Goal: Task Accomplishment & Management: Use online tool/utility

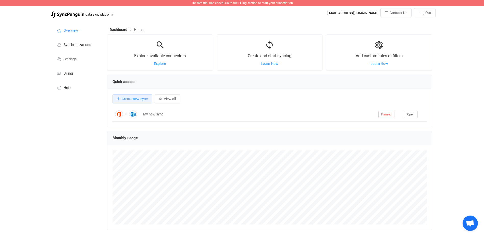
scroll to position [99, 325]
click at [128, 97] on button "Create new sync" at bounding box center [133, 98] width 40 height 9
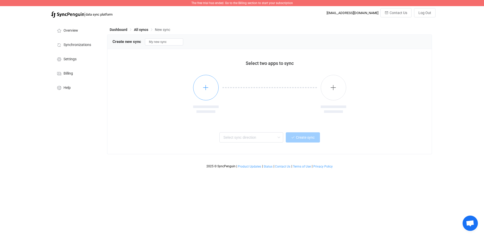
click at [207, 91] on icon "button" at bounding box center [206, 87] width 6 height 6
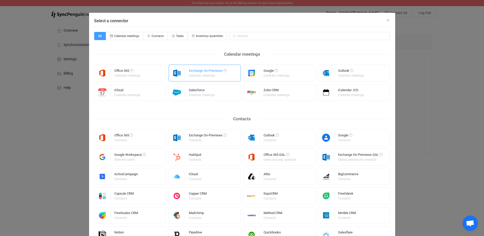
click at [204, 73] on div "Exchange On-Premises" at bounding box center [208, 71] width 38 height 5
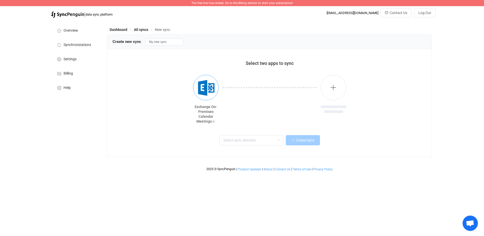
click at [209, 90] on img "button" at bounding box center [206, 87] width 19 height 19
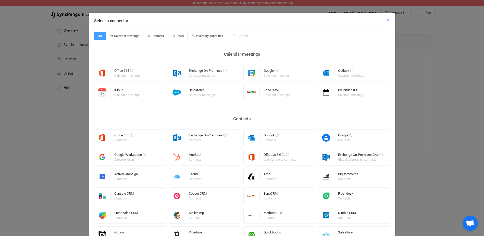
click at [386, 19] on icon "Close" at bounding box center [388, 20] width 4 height 4
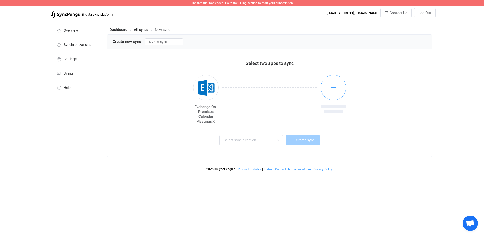
click at [337, 84] on button "button" at bounding box center [334, 88] width 26 height 26
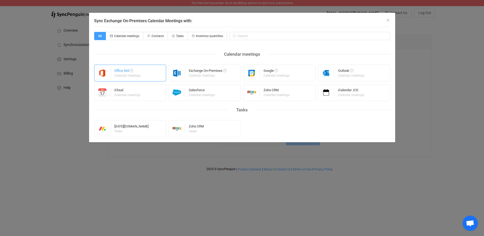
click at [136, 73] on div "Office 365" at bounding box center [127, 71] width 27 height 5
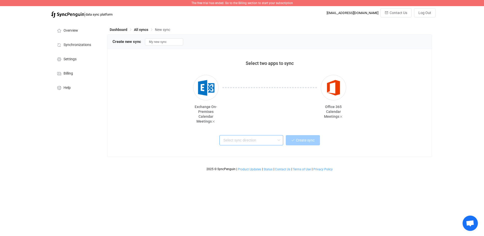
click at [274, 144] on input "text" at bounding box center [252, 140] width 64 height 10
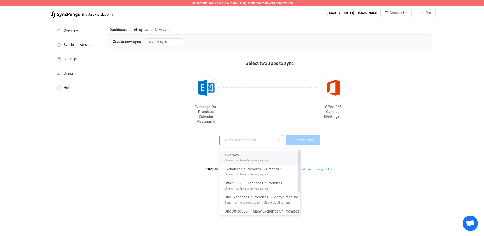
click at [268, 156] on div "Two-way" at bounding box center [262, 154] width 75 height 7
type input "Two-way"
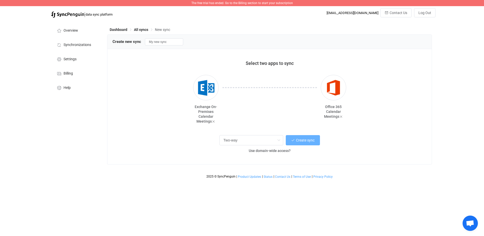
click at [312, 140] on span "Create sync" at bounding box center [305, 140] width 19 height 4
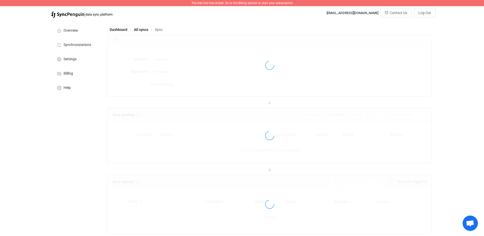
type input "10 minutes"
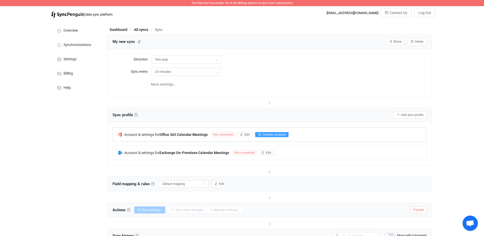
click at [285, 134] on span "Connect account" at bounding box center [274, 135] width 23 height 4
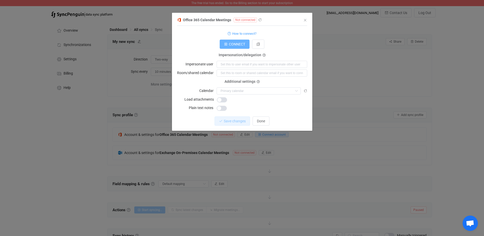
click at [224, 45] on icon "dialog" at bounding box center [226, 44] width 4 height 4
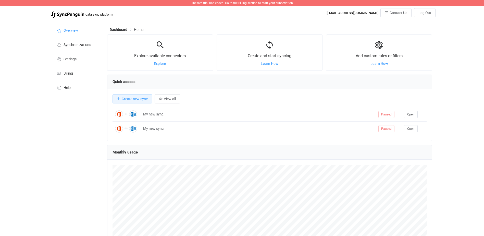
scroll to position [99, 325]
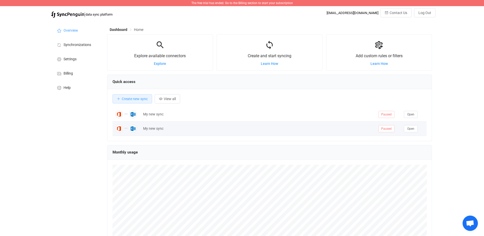
click at [158, 125] on td "My new sync" at bounding box center [258, 129] width 235 height 14
click at [413, 132] on button "Open" at bounding box center [411, 128] width 14 height 7
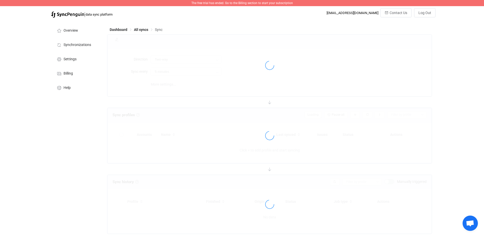
type input "10 minutes"
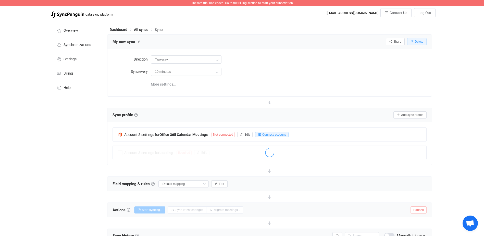
click at [420, 40] on span "Delete" at bounding box center [419, 42] width 8 height 4
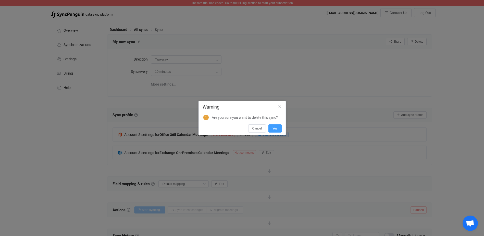
scroll to position [68, 0]
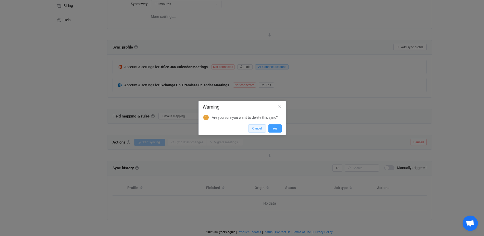
click at [254, 128] on span "Cancel" at bounding box center [257, 129] width 9 height 4
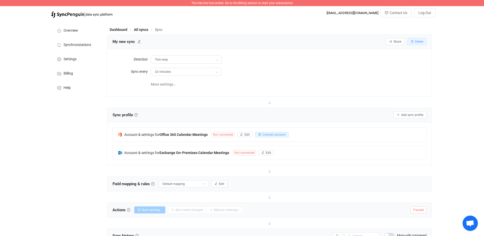
click at [414, 40] on button "Delete" at bounding box center [417, 41] width 19 height 7
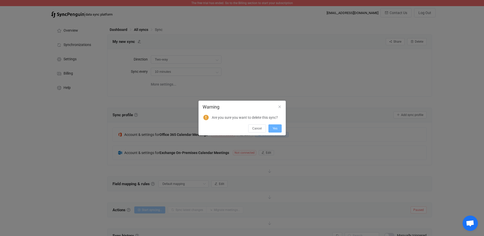
click at [280, 128] on button "Yes" at bounding box center [275, 128] width 13 height 8
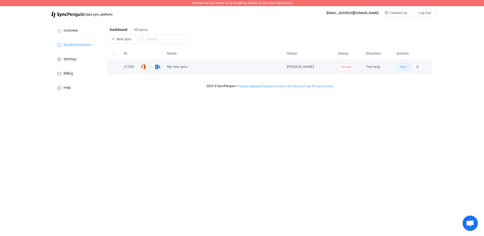
click at [406, 67] on span "Open" at bounding box center [403, 67] width 7 height 4
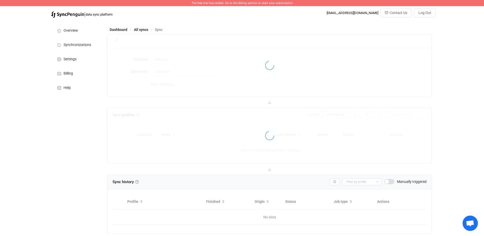
type input "10 minutes"
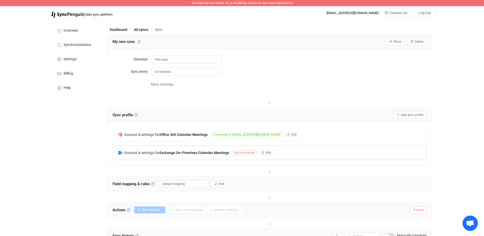
click at [246, 152] on span "Not connected" at bounding box center [244, 152] width 23 height 5
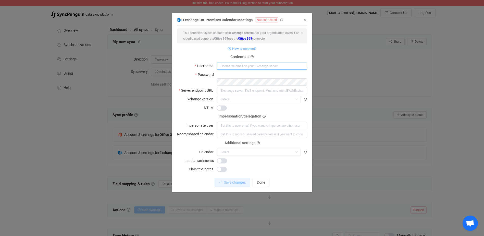
click at [235, 68] on input "dialog" at bounding box center [262, 66] width 91 height 7
type input "[EMAIL_ADDRESS][DOMAIN_NAME]"
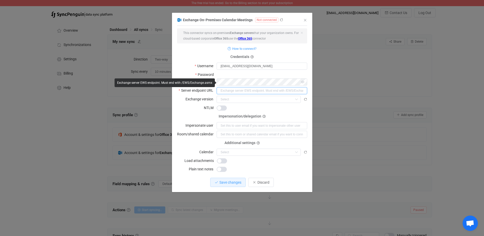
click at [293, 87] on input "dialog" at bounding box center [262, 90] width 91 height 7
type input "mail.sciencemuseumok.org/EWS/exchange.asmx"
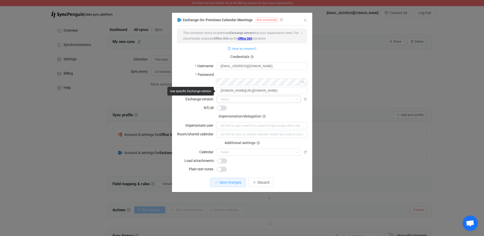
click at [299, 96] on icon "dialog" at bounding box center [296, 99] width 6 height 7
click at [255, 139] on li "2016" at bounding box center [261, 138] width 88 height 9
type input "2016"
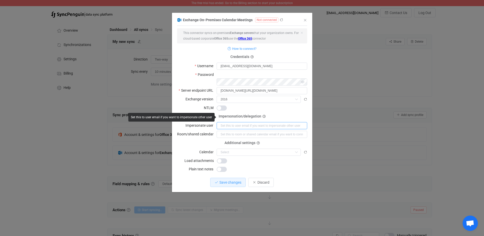
click at [248, 122] on input "dialog" at bounding box center [262, 125] width 91 height 7
click at [284, 104] on form "This connector syncs on-premises Exchange servers that your organization owns. …" at bounding box center [242, 100] width 130 height 144
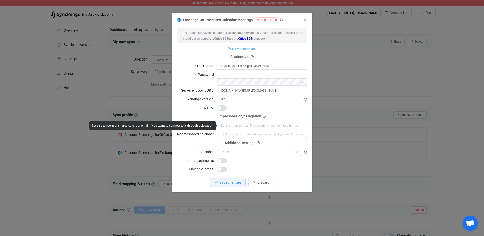
click at [227, 131] on input "dialog" at bounding box center [262, 134] width 91 height 7
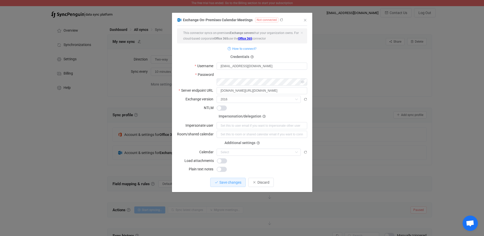
click at [206, 106] on form "This connector syncs on-premises Exchange servers that your organization owns. …" at bounding box center [242, 100] width 130 height 144
click at [234, 180] on span "Save changes" at bounding box center [231, 182] width 22 height 4
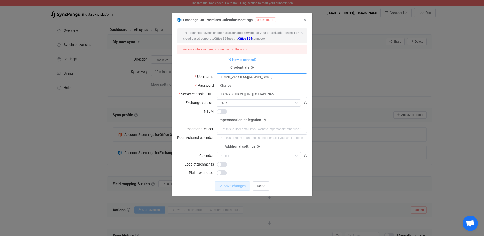
click at [239, 76] on input "[EMAIL_ADDRESS][DOMAIN_NAME]" at bounding box center [262, 76] width 91 height 7
drag, startPoint x: 275, startPoint y: 78, endPoint x: 183, endPoint y: 77, distance: 91.9
click at [183, 77] on body "The free trial has ended. Go to the Billing section to start your subscription …" at bounding box center [242, 152] width 484 height 304
type input "omnidomain\dlachance"
click at [223, 84] on span "Change" at bounding box center [225, 86] width 11 height 4
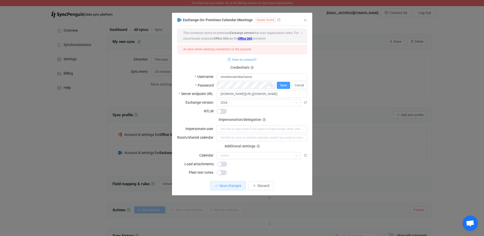
click at [285, 84] on span "Save" at bounding box center [283, 86] width 7 height 4
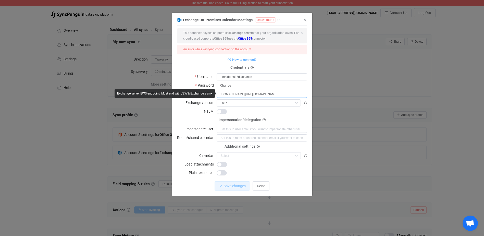
click at [221, 94] on input "mail.sciencemuseumok.org/EWS/exchange.asmx" at bounding box center [262, 94] width 91 height 7
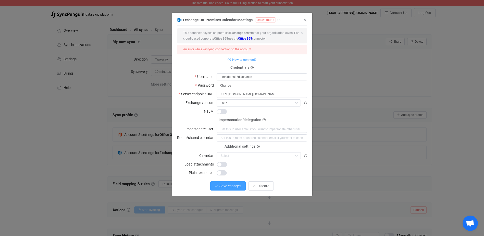
click at [238, 188] on button "Save changes" at bounding box center [227, 185] width 35 height 9
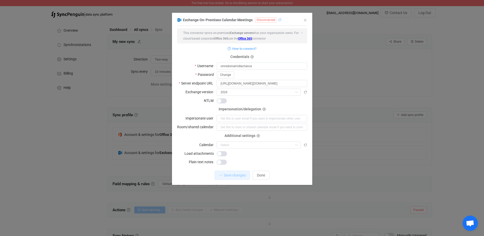
click at [279, 20] on icon "dialog" at bounding box center [280, 20] width 4 height 4
click at [293, 143] on icon "dialog" at bounding box center [296, 144] width 6 height 7
click at [294, 143] on icon "dialog" at bounding box center [296, 144] width 6 height 7
click at [220, 100] on span "dialog" at bounding box center [222, 100] width 10 height 5
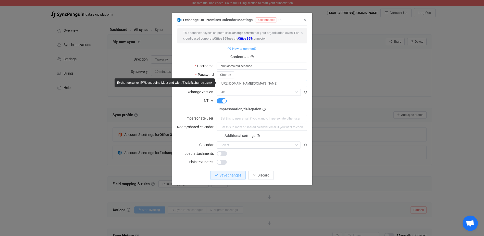
click at [268, 83] on input "https://mail.sciencemuseumok.org/EWS/exchange.asmx" at bounding box center [262, 83] width 91 height 7
click at [226, 77] on button "Change" at bounding box center [225, 74] width 17 height 7
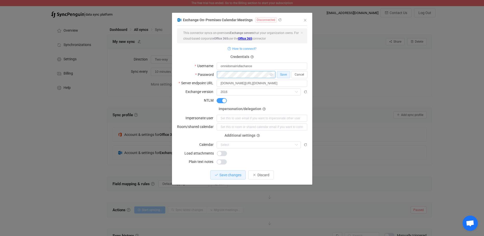
click at [273, 71] on div "dialog" at bounding box center [246, 74] width 59 height 7
click at [283, 72] on button "Save" at bounding box center [283, 74] width 13 height 7
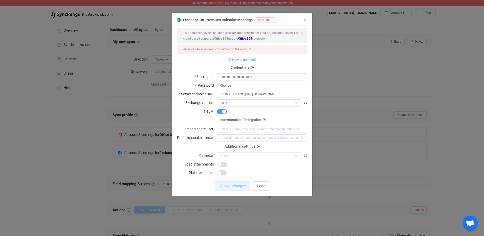
click at [221, 112] on span "dialog" at bounding box center [222, 111] width 10 height 5
click at [229, 181] on button "Save changes" at bounding box center [227, 185] width 35 height 9
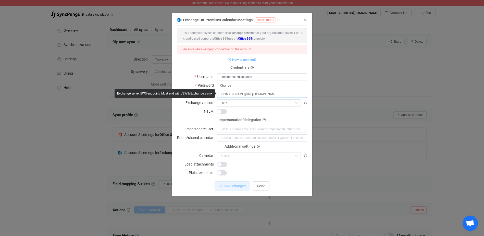
click at [220, 93] on input "mail.sciencemuseumok.org/EWS/exchange.asmx" at bounding box center [262, 94] width 91 height 7
click at [222, 94] on input "mail.sciencemuseumok.org/EWS/exchange.asmx" at bounding box center [262, 94] width 91 height 7
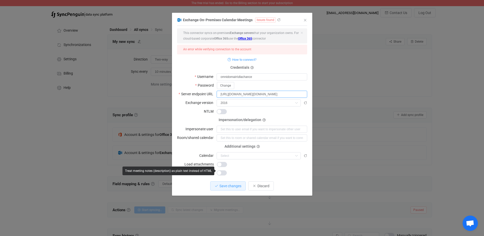
type input "https://mail.sciencemuseumok.org/EWS/exchange.asmx"
click at [223, 185] on span "Save changes" at bounding box center [231, 186] width 22 height 4
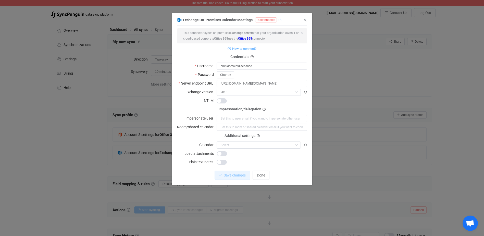
click at [278, 20] on icon "dialog" at bounding box center [280, 20] width 4 height 4
click at [252, 56] on icon "dialog" at bounding box center [252, 56] width 3 height 3
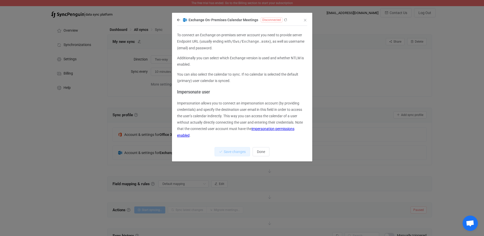
click at [175, 18] on div "Exchange On-Premises Calendar Meetings Disconnected To connect an Exchange on-p…" at bounding box center [242, 89] width 140 height 145
click at [179, 18] on icon "dialog" at bounding box center [178, 20] width 3 height 4
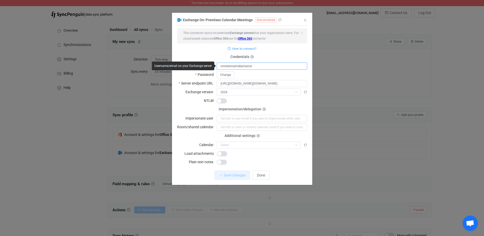
drag, startPoint x: 257, startPoint y: 64, endPoint x: 171, endPoint y: 64, distance: 85.3
click at [171, 64] on body "The free trial has ended. Go to the Billing section to start your subscription …" at bounding box center [242, 152] width 484 height 304
type input "[EMAIL_ADDRESS][DOMAIN_NAME]"
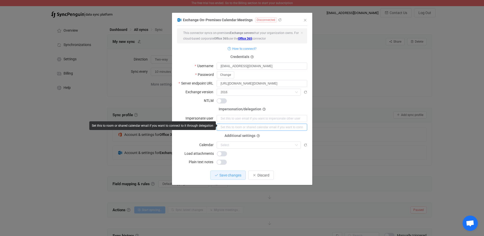
click at [292, 124] on input "dialog" at bounding box center [262, 127] width 91 height 7
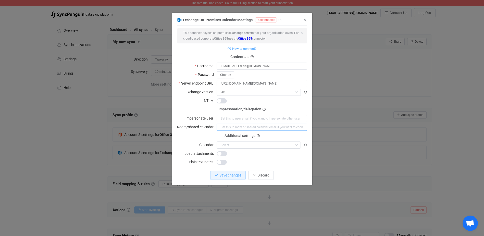
type input "[EMAIL_ADDRESS][DOMAIN_NAME]"
click at [236, 174] on span "Save changes" at bounding box center [231, 175] width 22 height 4
click at [279, 19] on icon "dialog" at bounding box center [280, 20] width 4 height 4
click at [261, 174] on span "Done" at bounding box center [261, 175] width 8 height 4
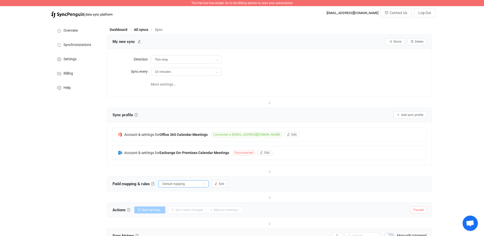
click at [172, 185] on input "Default mapping" at bounding box center [184, 183] width 50 height 7
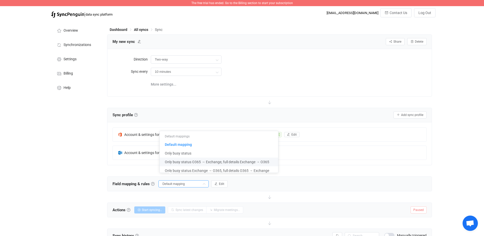
click at [194, 164] on span "Only busy status O365 → Exchange, full details Exchange → O365" at bounding box center [217, 162] width 104 height 9
type input "Only busy status O365 → Exchange, full details Exchange → O365"
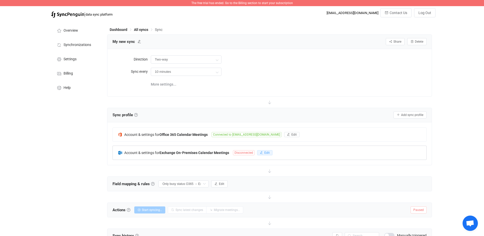
click at [265, 152] on span "Edit" at bounding box center [267, 153] width 5 height 4
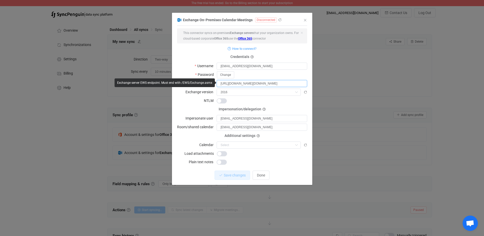
drag, startPoint x: 299, startPoint y: 82, endPoint x: 218, endPoint y: 83, distance: 81.0
click at [218, 83] on input "https://mail.sciencemuseumok.org/EWS/exchange.asmx" at bounding box center [262, 83] width 91 height 7
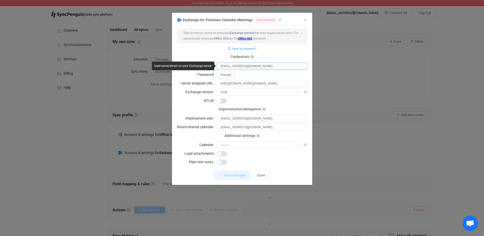
drag, startPoint x: 237, startPoint y: 65, endPoint x: 336, endPoint y: 67, distance: 99.1
click at [336, 67] on div "Exchange On-Premises Calendar Meetings Disconnected 1 { { "username": "dlachanc…" at bounding box center [242, 118] width 484 height 236
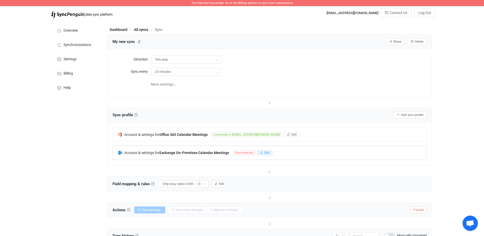
click at [265, 153] on span "Edit" at bounding box center [267, 153] width 5 height 4
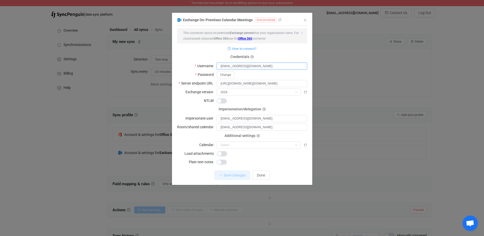
click at [279, 65] on input "[EMAIL_ADDRESS][DOMAIN_NAME]" at bounding box center [262, 66] width 91 height 7
type input "dlachance"
click at [237, 173] on span "Save changes" at bounding box center [231, 175] width 22 height 4
click at [299, 115] on input "[EMAIL_ADDRESS][DOMAIN_NAME]" at bounding box center [262, 118] width 91 height 7
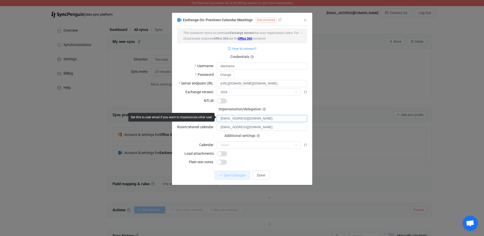
drag, startPoint x: 235, startPoint y: 117, endPoint x: 303, endPoint y: 114, distance: 68.0
click at [303, 115] on input "[EMAIL_ADDRESS][DOMAIN_NAME]" at bounding box center [262, 118] width 91 height 7
click at [255, 117] on input "dlachance" at bounding box center [262, 118] width 91 height 7
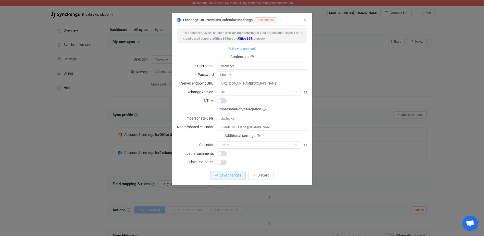
type input "dlachance"
click at [275, 107] on form "This connector syncs on-premises Exchange servers that your organization owns. …" at bounding box center [242, 96] width 130 height 137
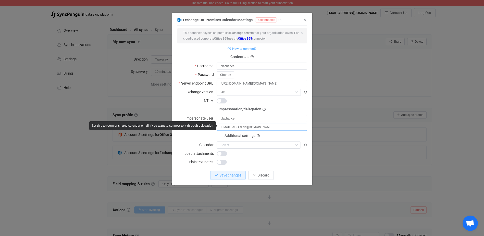
drag, startPoint x: 235, startPoint y: 126, endPoint x: 335, endPoint y: 126, distance: 99.3
click at [335, 126] on div "Exchange On-Premises Calendar Meetings Disconnected 1 { { "username": "dlachanc…" at bounding box center [242, 118] width 484 height 236
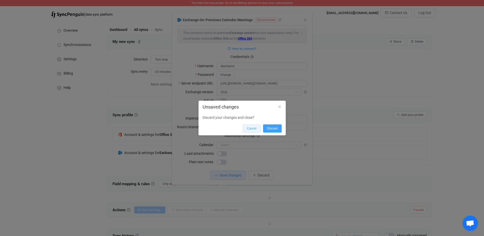
click at [252, 127] on span "Cancel" at bounding box center [251, 129] width 9 height 4
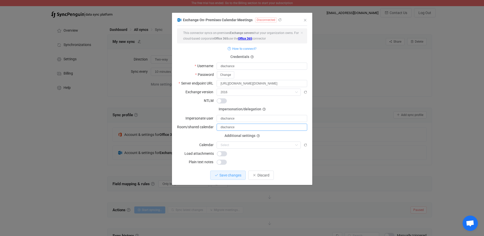
type input "dlachance"
click at [287, 107] on form "This connector syncs on-premises Exchange servers that your organization owns. …" at bounding box center [242, 96] width 130 height 137
click at [225, 103] on div "dialog" at bounding box center [262, 100] width 91 height 7
click at [224, 102] on span "dialog" at bounding box center [222, 100] width 10 height 5
click at [232, 171] on button "Save changes" at bounding box center [227, 175] width 35 height 9
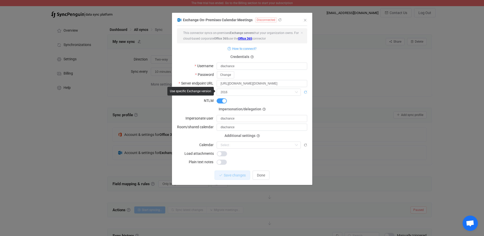
click at [305, 91] on icon "dialog" at bounding box center [306, 92] width 4 height 4
click at [218, 100] on span "dialog" at bounding box center [222, 100] width 10 height 5
click at [238, 175] on span "Save changes" at bounding box center [231, 175] width 22 height 4
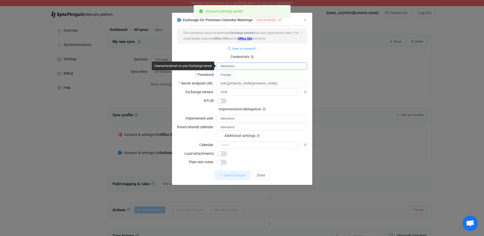
click at [228, 68] on input "dlachance" at bounding box center [262, 66] width 91 height 7
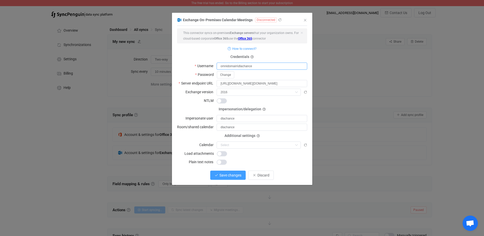
type input "omnidomain\dlachance"
click at [237, 175] on span "Save changes" at bounding box center [231, 175] width 22 height 4
click at [280, 20] on icon "dialog" at bounding box center [280, 20] width 4 height 4
drag, startPoint x: 219, startPoint y: 82, endPoint x: 359, endPoint y: 86, distance: 139.5
click at [359, 86] on div "Exchange On-Premises Calendar Meetings Disconnected 1 { { "username": "omnidoma…" at bounding box center [242, 118] width 484 height 236
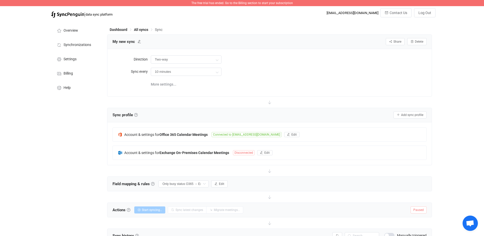
click at [235, 2] on span "The free trial has ended. Go to the Billing section to start your subscription" at bounding box center [243, 3] width 102 height 4
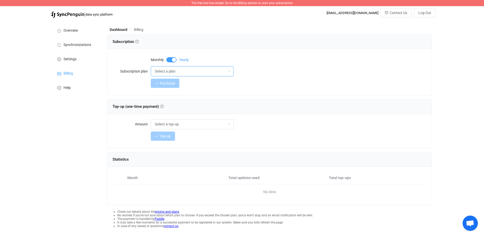
click at [207, 70] on input "Select a plan" at bounding box center [192, 71] width 83 height 10
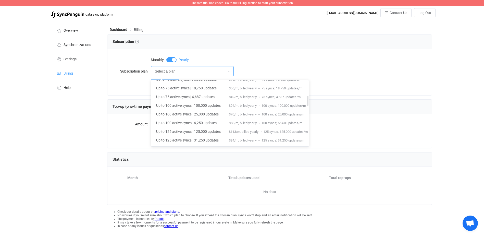
scroll to position [128, 0]
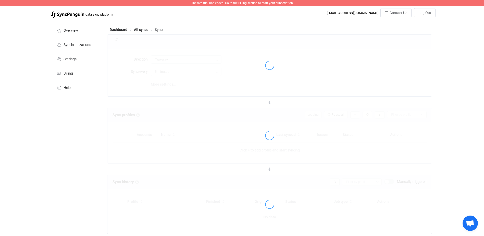
type input "10 minutes"
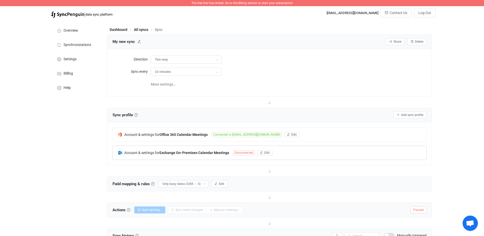
click at [273, 152] on div "Account & settings for Exchange On-Premises Calendar Meetings Disconnected Edit" at bounding box center [270, 153] width 314 height 14
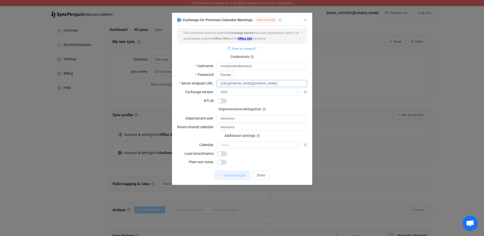
drag, startPoint x: 220, startPoint y: 84, endPoint x: 309, endPoint y: 87, distance: 88.9
click at [309, 87] on div "Exchange On-Premises Calendar Meetings Disconnected 1 { { "username": "omnidoma…" at bounding box center [242, 101] width 140 height 168
click at [306, 20] on icon "Close" at bounding box center [305, 20] width 4 height 4
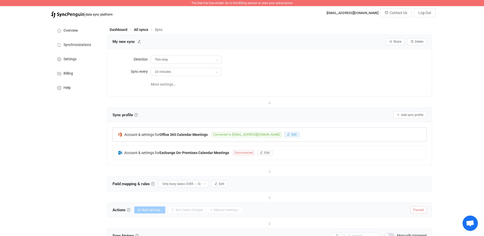
click at [284, 134] on button "Edit" at bounding box center [291, 134] width 15 height 5
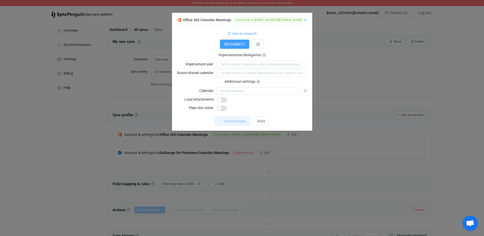
click at [306, 20] on icon "Close" at bounding box center [305, 20] width 4 height 4
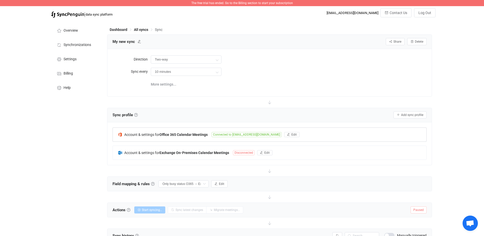
click at [246, 133] on span "Connected to [EMAIL_ADDRESS][DOMAIN_NAME]" at bounding box center [247, 134] width 70 height 5
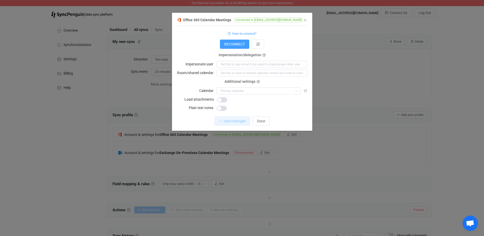
click at [220, 44] on div "RECONNECT" at bounding box center [242, 44] width 130 height 9
click at [230, 44] on span "RECONNECT" at bounding box center [234, 44] width 21 height 4
